Goal: Check status: Check status

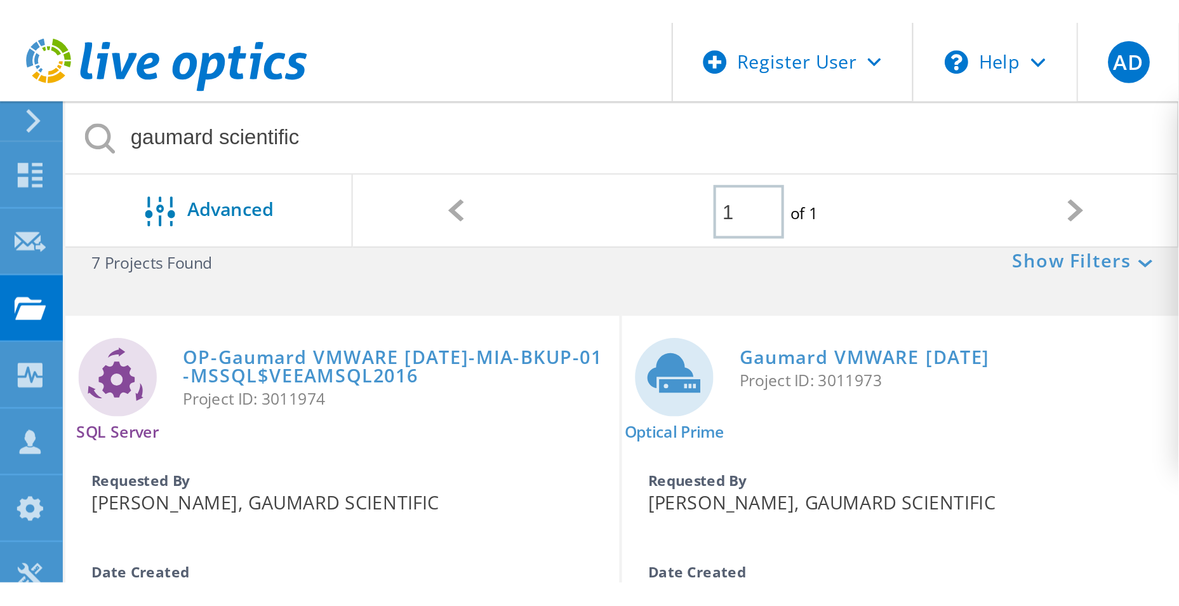
scroll to position [35, 0]
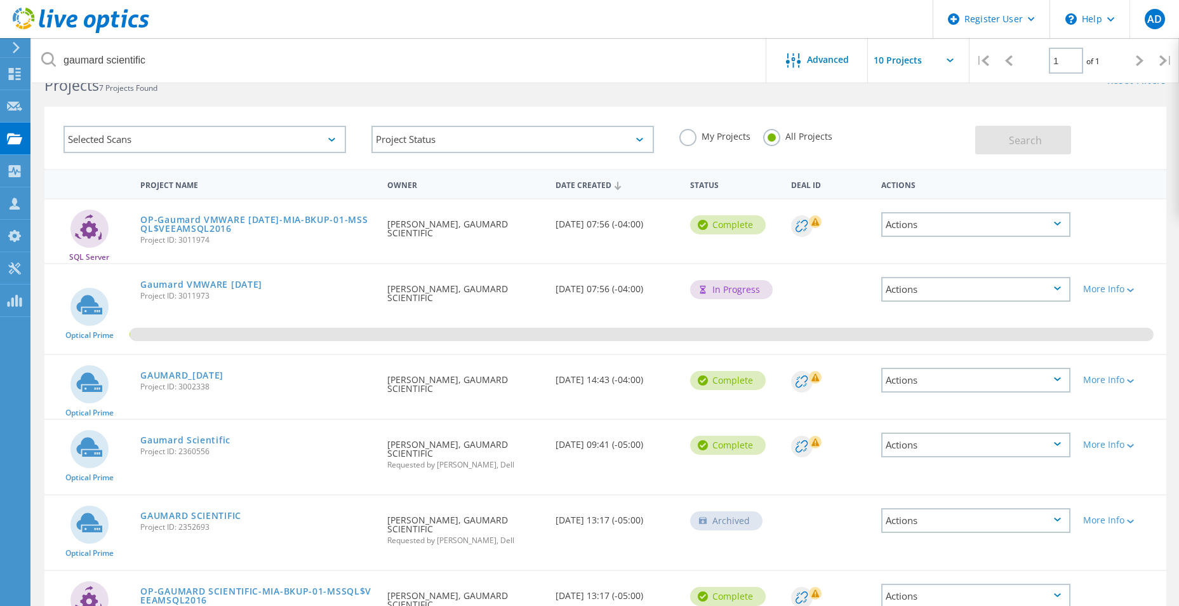
click at [367, 300] on div "Gaumard VMWARE [DATE] Project ID: 3011973" at bounding box center [257, 288] width 247 height 48
click at [247, 285] on link "Gaumard VMWARE [DATE]" at bounding box center [201, 284] width 122 height 9
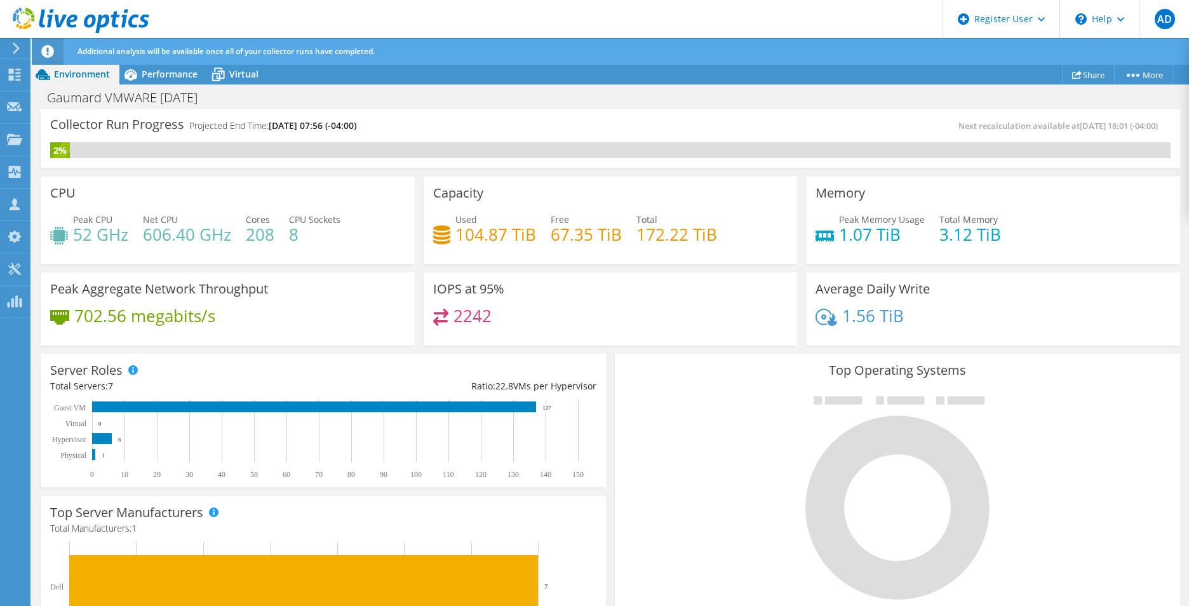
scroll to position [261, 0]
click at [678, 402] on div at bounding box center [897, 497] width 546 height 214
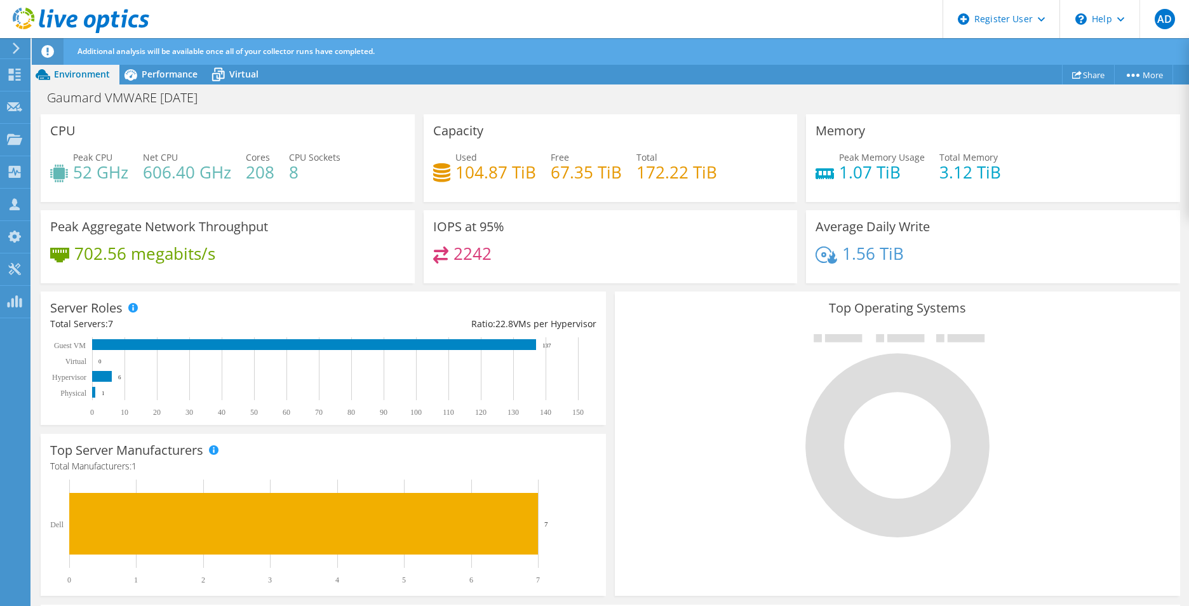
scroll to position [0, 0]
